Goal: Find specific page/section: Find specific page/section

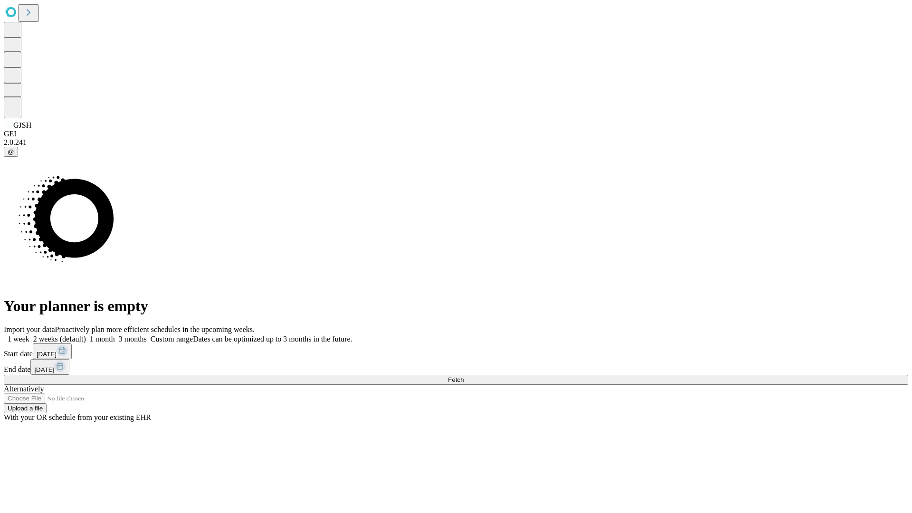
click at [464, 376] on span "Fetch" at bounding box center [456, 379] width 16 height 7
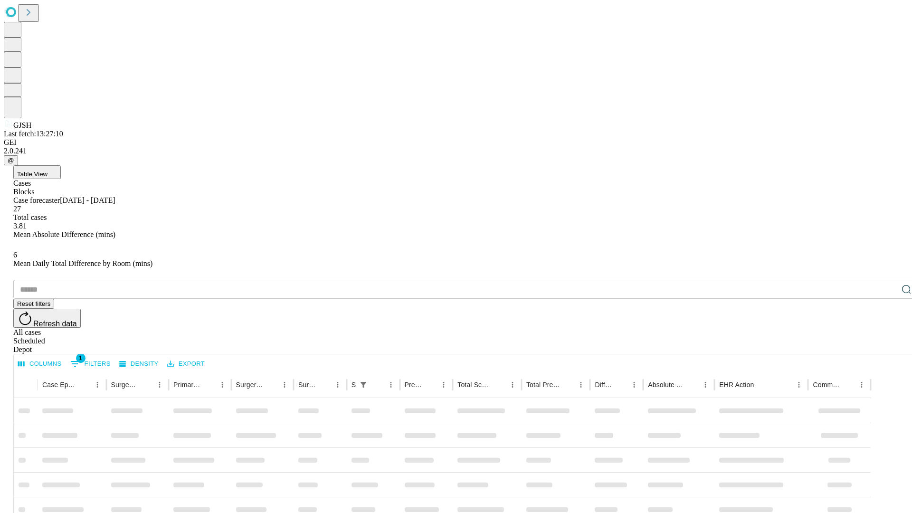
click at [888, 345] on div "Depot" at bounding box center [465, 349] width 905 height 9
